Goal: Transaction & Acquisition: Download file/media

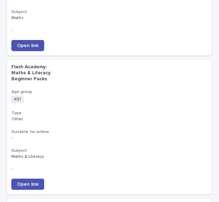
scroll to position [665, 0]
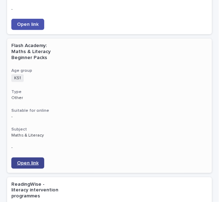
click at [31, 161] on span "Open link" at bounding box center [28, 163] width 22 height 5
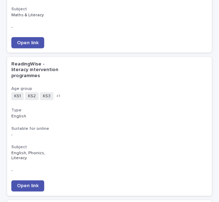
scroll to position [791, 0]
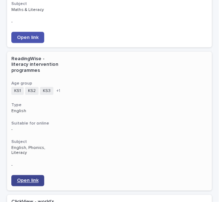
click at [29, 178] on span "Open link" at bounding box center [28, 180] width 22 height 5
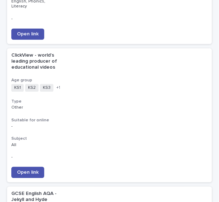
scroll to position [932, 0]
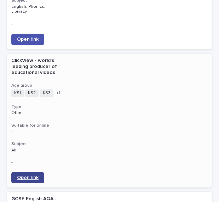
click at [28, 175] on span "Open link" at bounding box center [28, 177] width 22 height 5
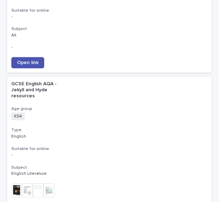
scroll to position [1058, 0]
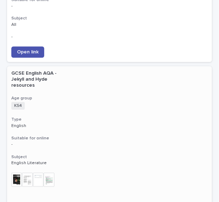
click at [21, 173] on img at bounding box center [16, 180] width 11 height 14
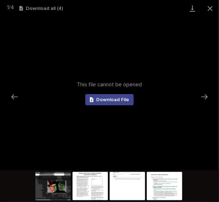
click at [119, 98] on span "Download File" at bounding box center [112, 99] width 33 height 5
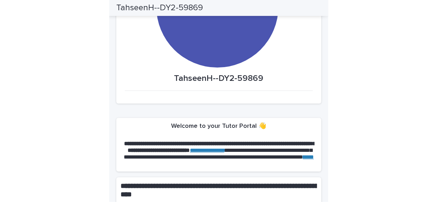
scroll to position [73, 0]
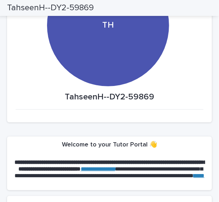
click at [91, 45] on div "TH" at bounding box center [108, 25] width 122 height 122
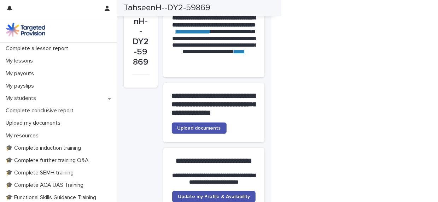
scroll to position [87, 0]
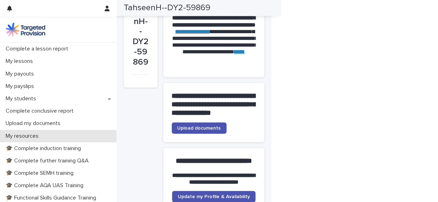
click at [35, 135] on p "My resources" at bounding box center [23, 136] width 41 height 7
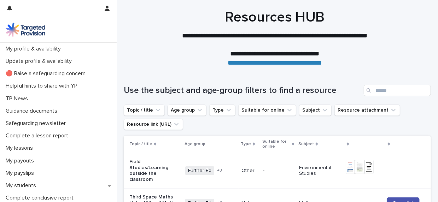
click at [219, 5] on div at bounding box center [275, 35] width 317 height 71
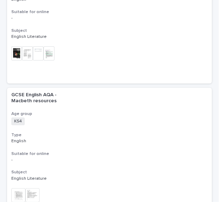
scroll to position [1189, 0]
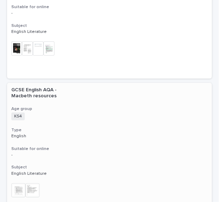
click at [23, 183] on img at bounding box center [18, 190] width 14 height 14
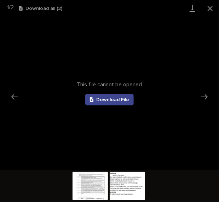
click at [109, 100] on span "Download File" at bounding box center [112, 99] width 33 height 5
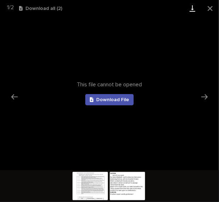
scroll to position [0, 0]
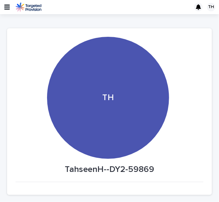
click at [6, 7] on icon "button" at bounding box center [7, 7] width 6 height 5
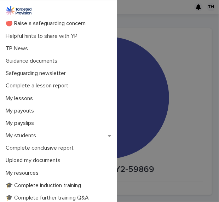
scroll to position [41, 0]
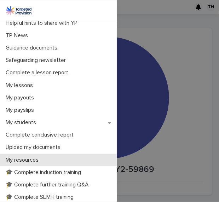
click at [31, 158] on p "My resources" at bounding box center [23, 160] width 41 height 7
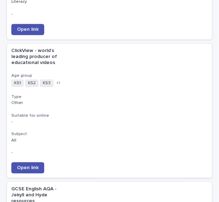
scroll to position [947, 0]
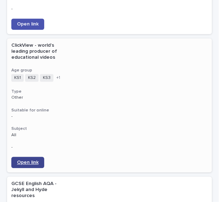
click at [29, 160] on span "Open link" at bounding box center [28, 162] width 22 height 5
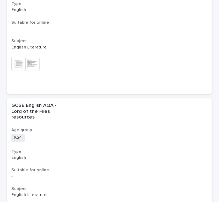
scroll to position [1329, 0]
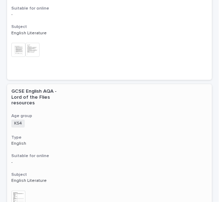
click at [15, 191] on img at bounding box center [18, 198] width 14 height 14
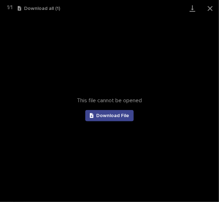
click at [102, 115] on span "Download File" at bounding box center [112, 115] width 33 height 5
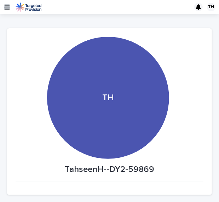
click at [7, 6] on icon "button" at bounding box center [7, 7] width 6 height 6
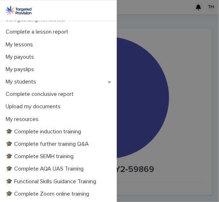
scroll to position [91, 0]
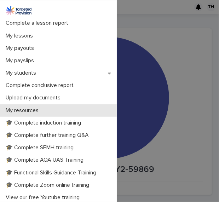
click at [26, 107] on p "My resources" at bounding box center [23, 110] width 41 height 7
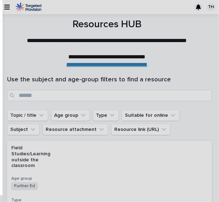
click at [28, 111] on div "My profile & availability Update profile & availability 🔴 Raise a safeguarding …" at bounding box center [109, 101] width 219 height 202
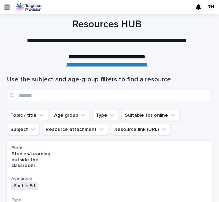
click at [7, 6] on icon "button" at bounding box center [7, 7] width 6 height 6
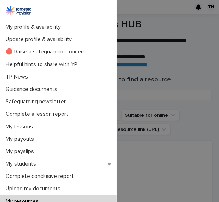
click at [204, 79] on div "My profile & availability Update profile & availability 🔴 Raise a safeguarding …" at bounding box center [109, 101] width 219 height 202
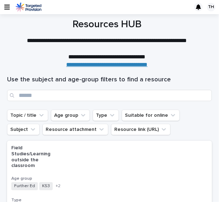
click at [142, 64] on link "**********" at bounding box center [106, 64] width 81 height 5
click at [7, 8] on icon "button" at bounding box center [7, 7] width 6 height 6
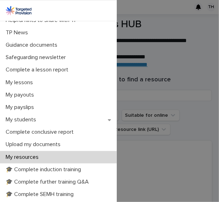
scroll to position [62, 0]
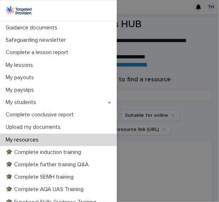
click at [30, 144] on div "My resources" at bounding box center [58, 140] width 117 height 12
click at [30, 138] on p "My resources" at bounding box center [23, 140] width 41 height 7
drag, startPoint x: 30, startPoint y: 138, endPoint x: 38, endPoint y: 137, distance: 7.9
click at [30, 138] on p "My resources" at bounding box center [23, 140] width 41 height 7
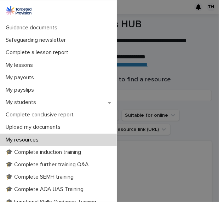
click at [30, 138] on p "My resources" at bounding box center [23, 140] width 41 height 7
click at [28, 138] on p "My resources" at bounding box center [23, 140] width 41 height 7
drag, startPoint x: 38, startPoint y: 137, endPoint x: 180, endPoint y: 117, distance: 143.9
click at [37, 136] on div "My resources" at bounding box center [58, 140] width 117 height 12
click at [37, 135] on div "My resources" at bounding box center [58, 140] width 117 height 12
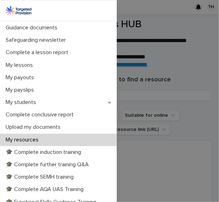
click at [193, 115] on div "My profile & availability Update profile & availability 🔴 Raise a safeguarding …" at bounding box center [109, 101] width 219 height 202
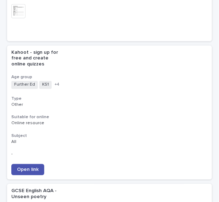
scroll to position [1537, 0]
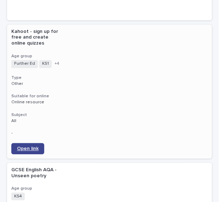
click at [36, 143] on link "Open link" at bounding box center [27, 148] width 33 height 11
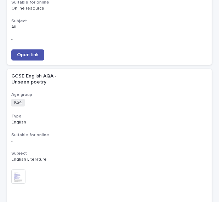
scroll to position [1646, 0]
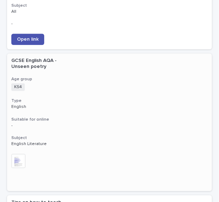
click at [27, 142] on p "English Literature" at bounding box center [36, 144] width 51 height 5
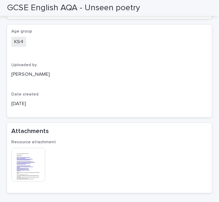
scroll to position [110, 0]
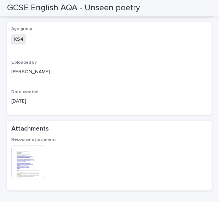
click at [33, 159] on img at bounding box center [28, 162] width 34 height 34
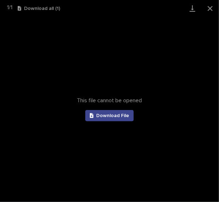
click at [103, 110] on link "Download File" at bounding box center [109, 115] width 49 height 11
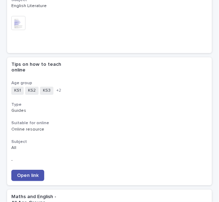
scroll to position [1790, 0]
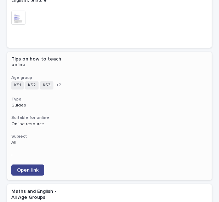
click at [34, 165] on link "Open link" at bounding box center [27, 170] width 33 height 11
click at [29, 168] on span "Open link" at bounding box center [28, 170] width 22 height 5
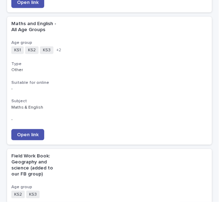
scroll to position [1947, 0]
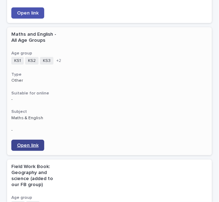
click at [32, 140] on link "Open link" at bounding box center [27, 145] width 33 height 11
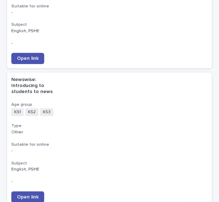
scroll to position [2334, 0]
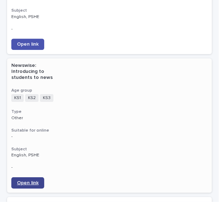
click at [22, 177] on link "Open link" at bounding box center [27, 182] width 33 height 11
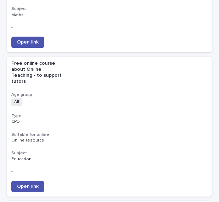
scroll to position [2749, 0]
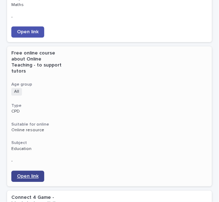
click at [37, 174] on span "Open link" at bounding box center [28, 176] width 22 height 5
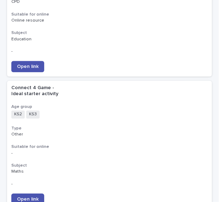
scroll to position [2870, 0]
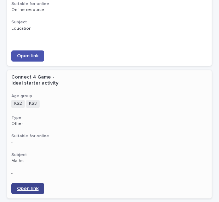
click at [24, 183] on link "Open link" at bounding box center [27, 188] width 33 height 11
click at [28, 186] on span "Open link" at bounding box center [28, 188] width 22 height 5
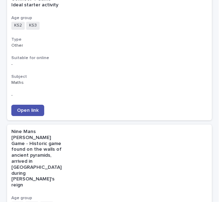
scroll to position [3022, 0]
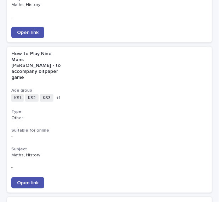
scroll to position [3220, 0]
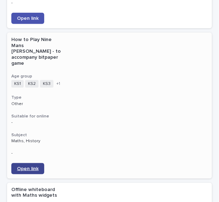
click at [23, 166] on span "Open link" at bounding box center [28, 168] width 22 height 5
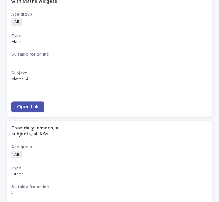
scroll to position [3425, 0]
